Goal: Navigation & Orientation: Find specific page/section

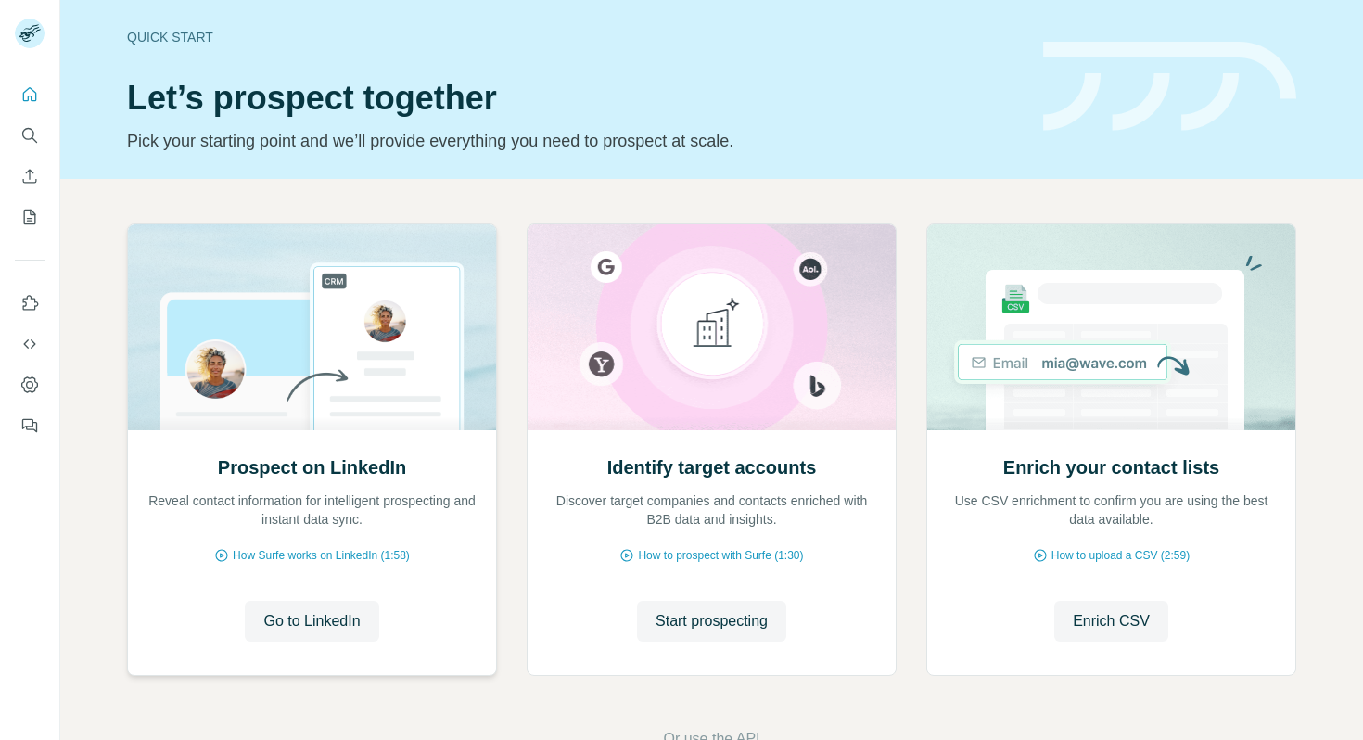
scroll to position [61, 0]
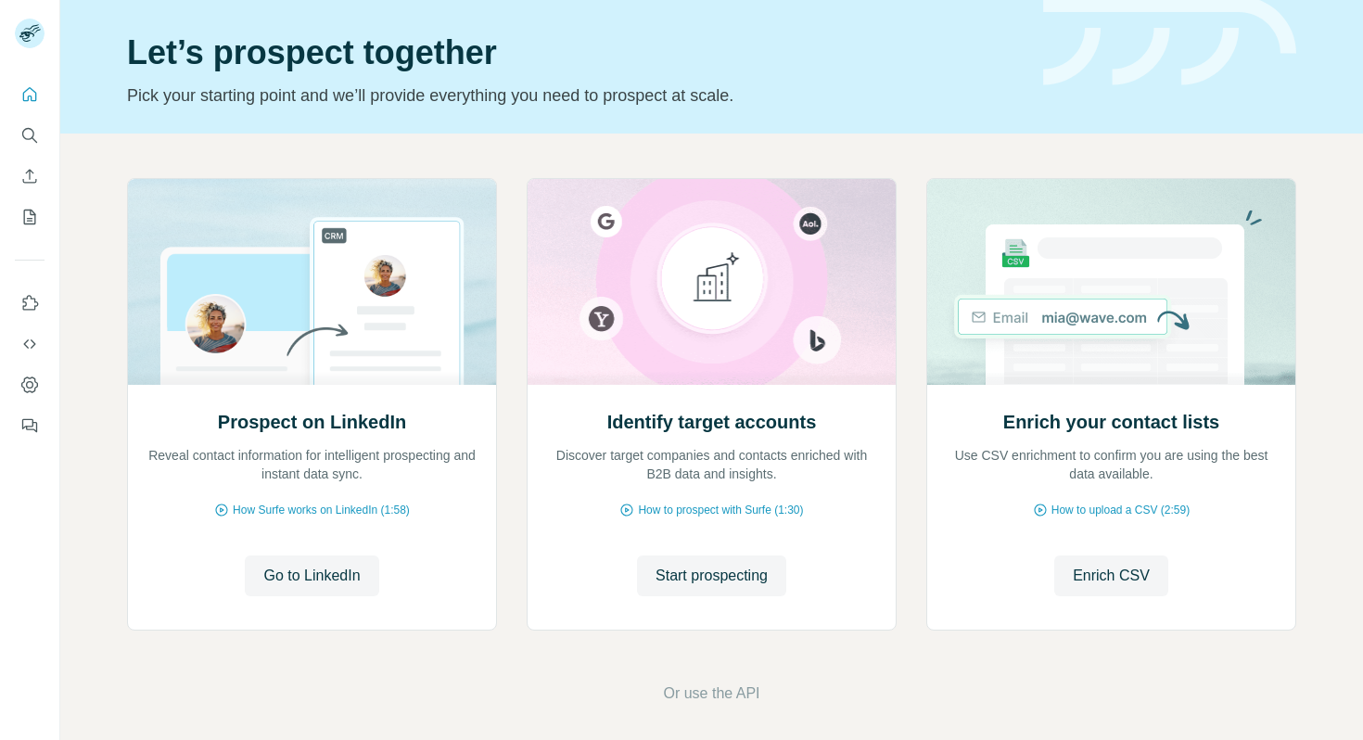
scroll to position [61, 0]
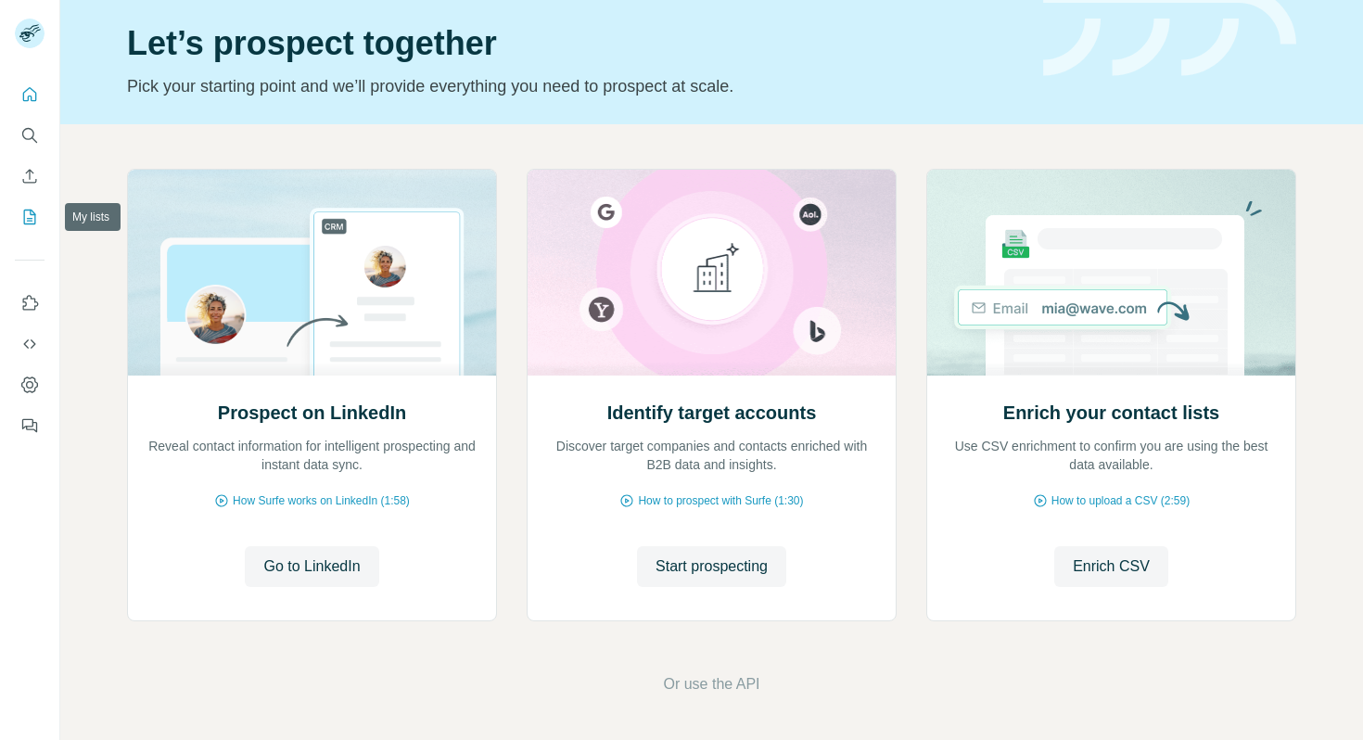
click at [28, 221] on icon "My lists" at bounding box center [29, 217] width 19 height 19
